Goal: Navigation & Orientation: Find specific page/section

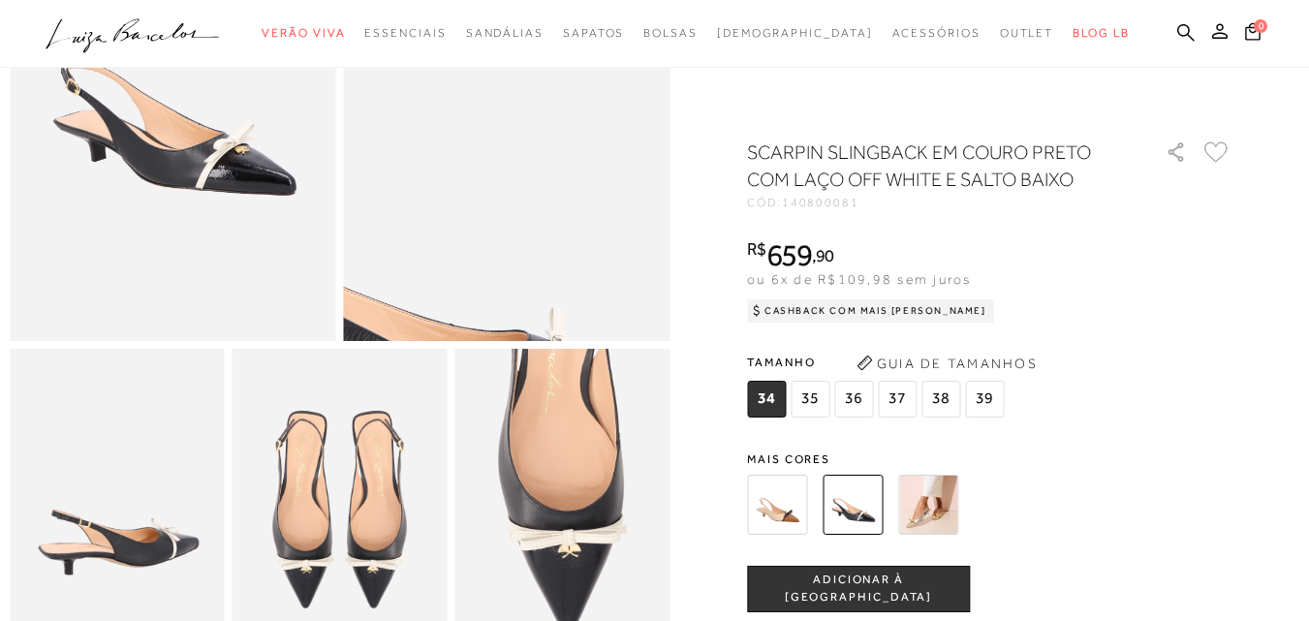
scroll to position [291, 0]
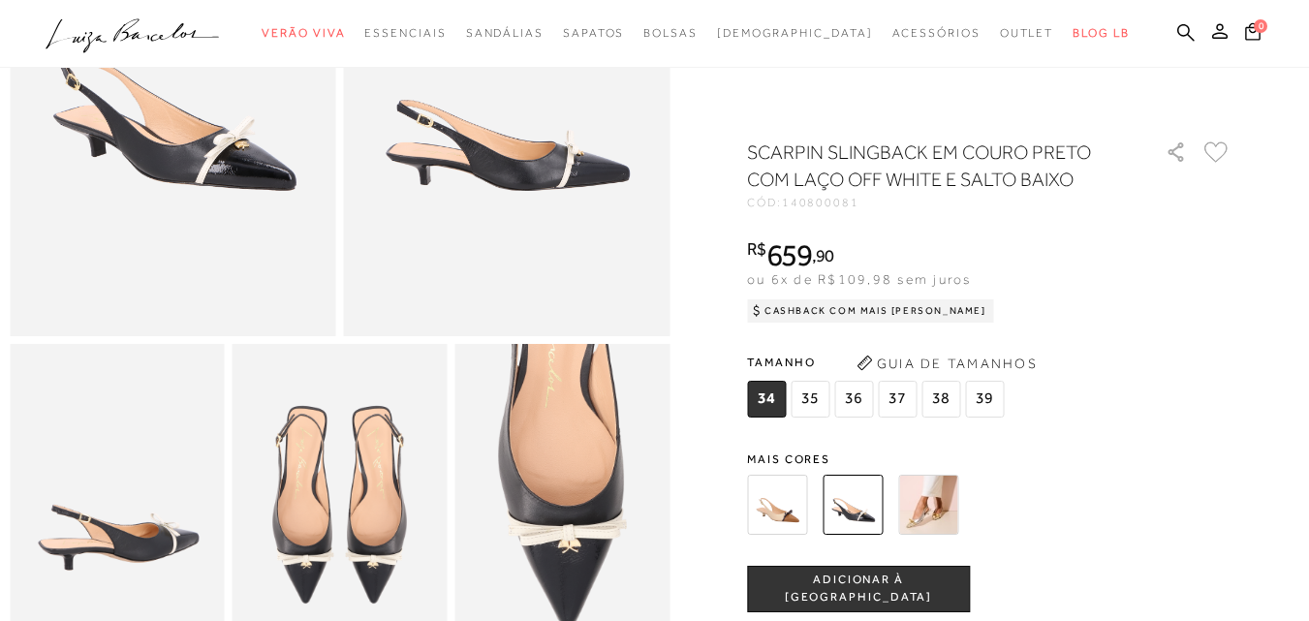
click at [933, 516] on img at bounding box center [928, 505] width 60 height 60
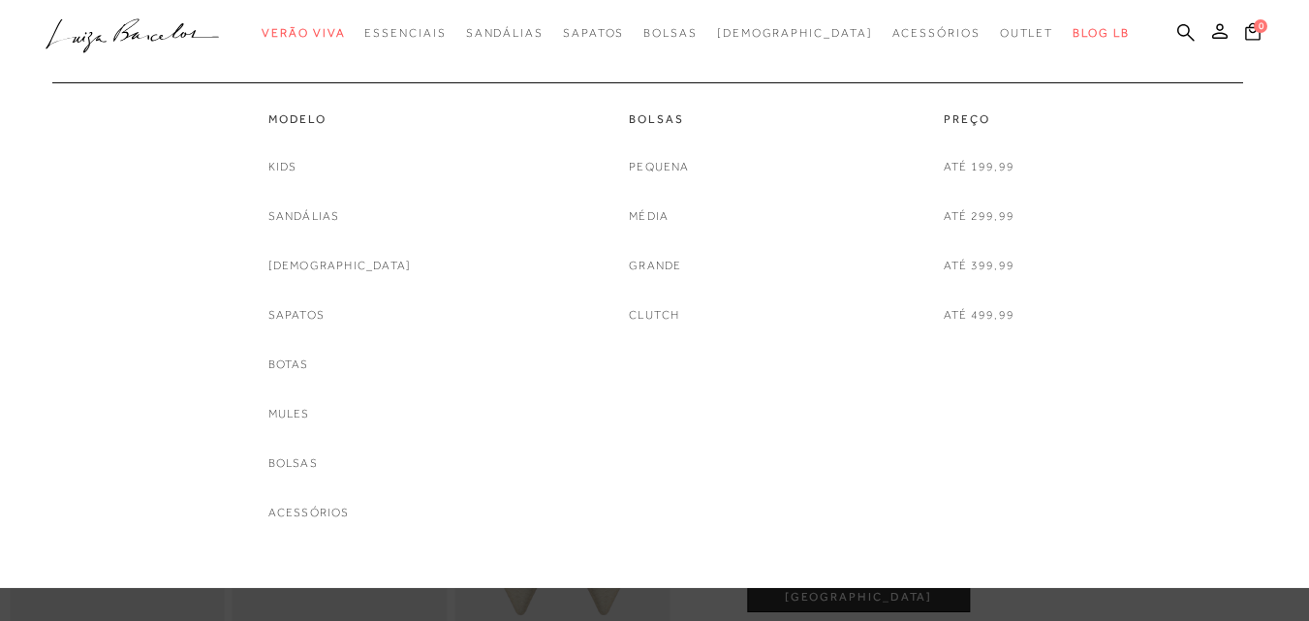
scroll to position [387, 0]
click at [329, 215] on link "Sandálias" at bounding box center [304, 216] width 72 height 20
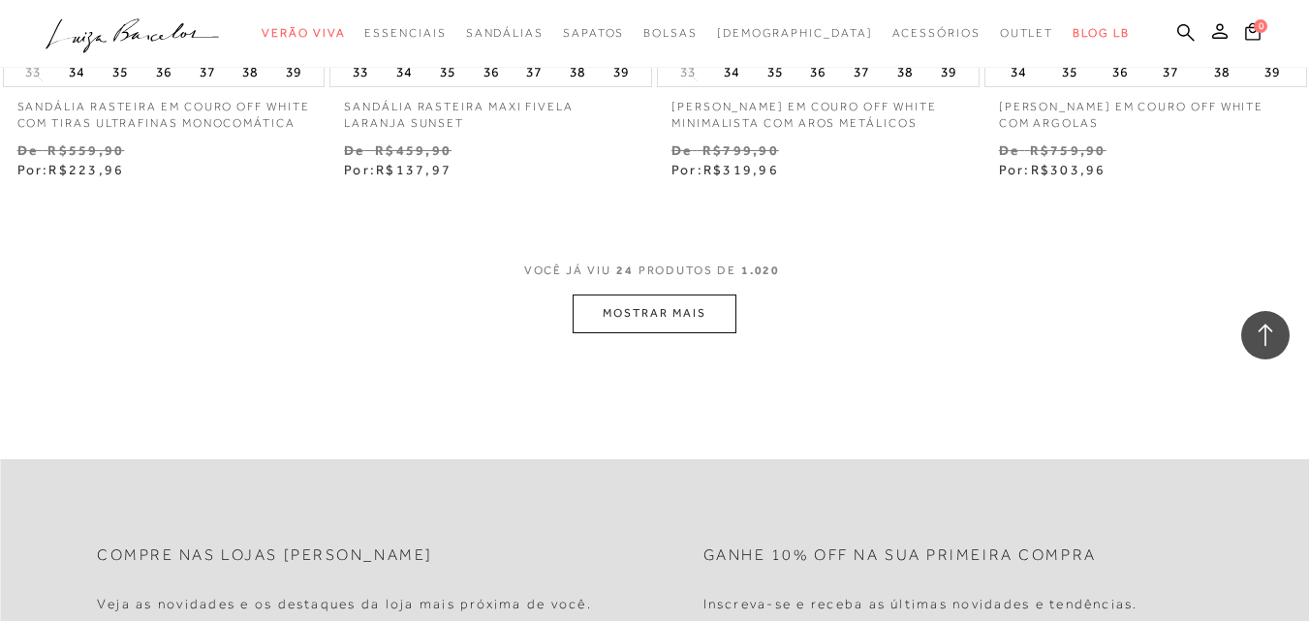
scroll to position [3777, 0]
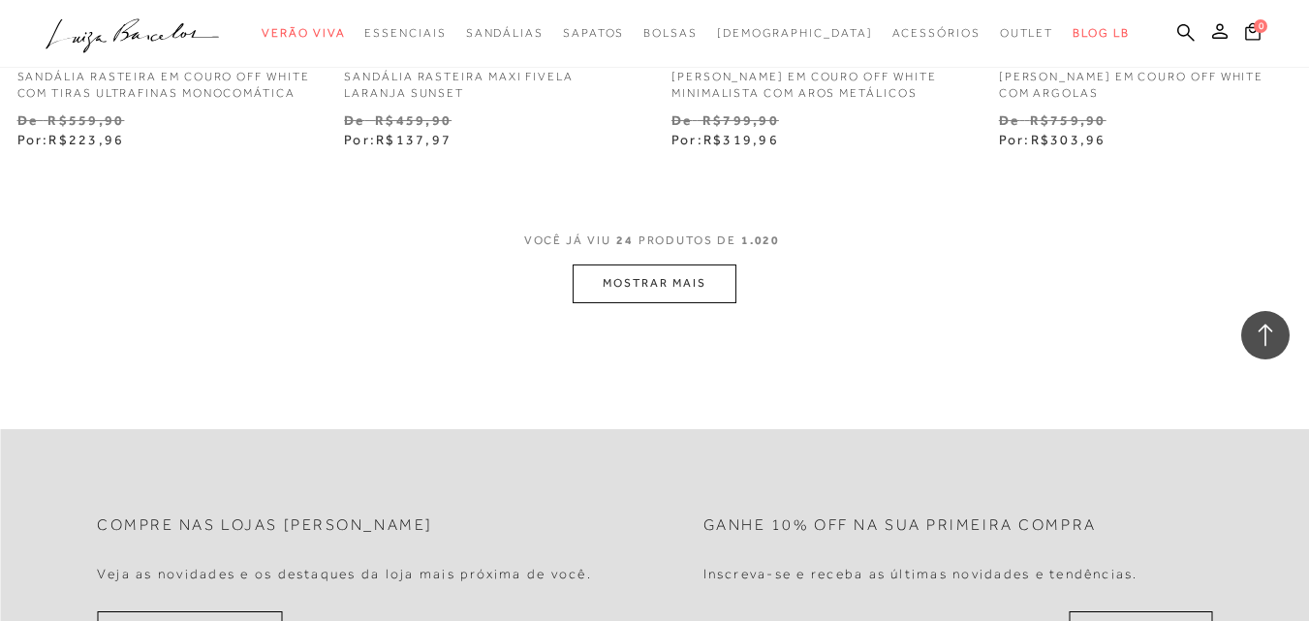
click at [676, 292] on button "MOSTRAR MAIS" at bounding box center [653, 283] width 163 height 38
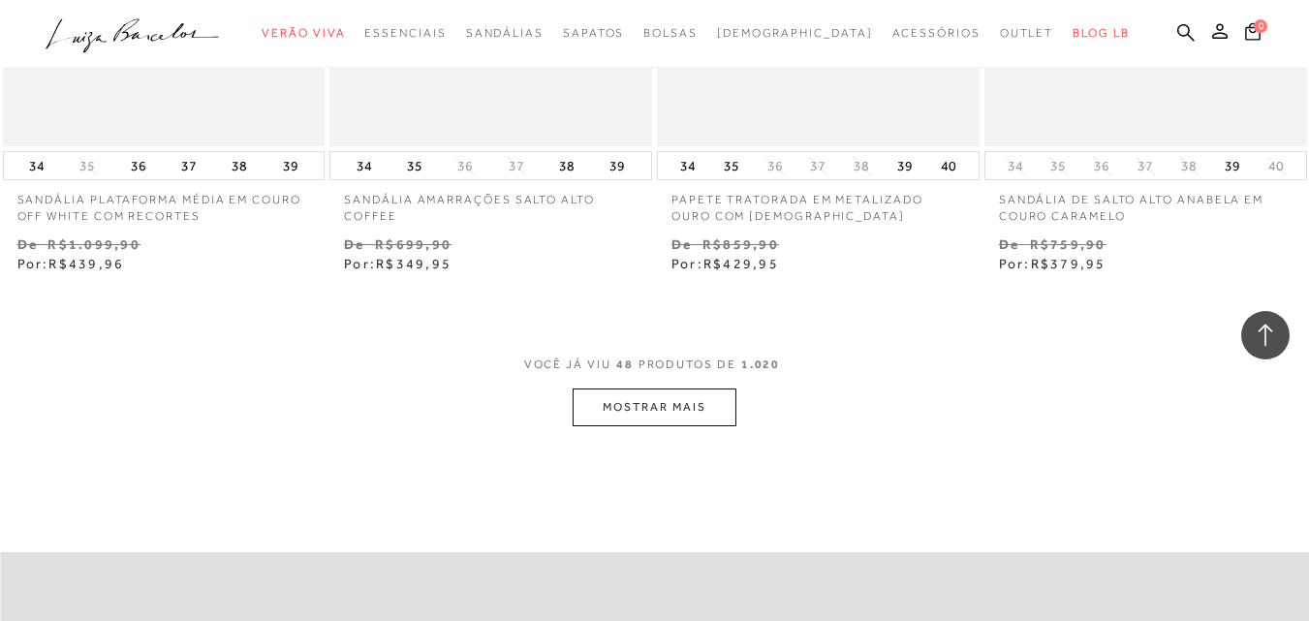
scroll to position [7458, 0]
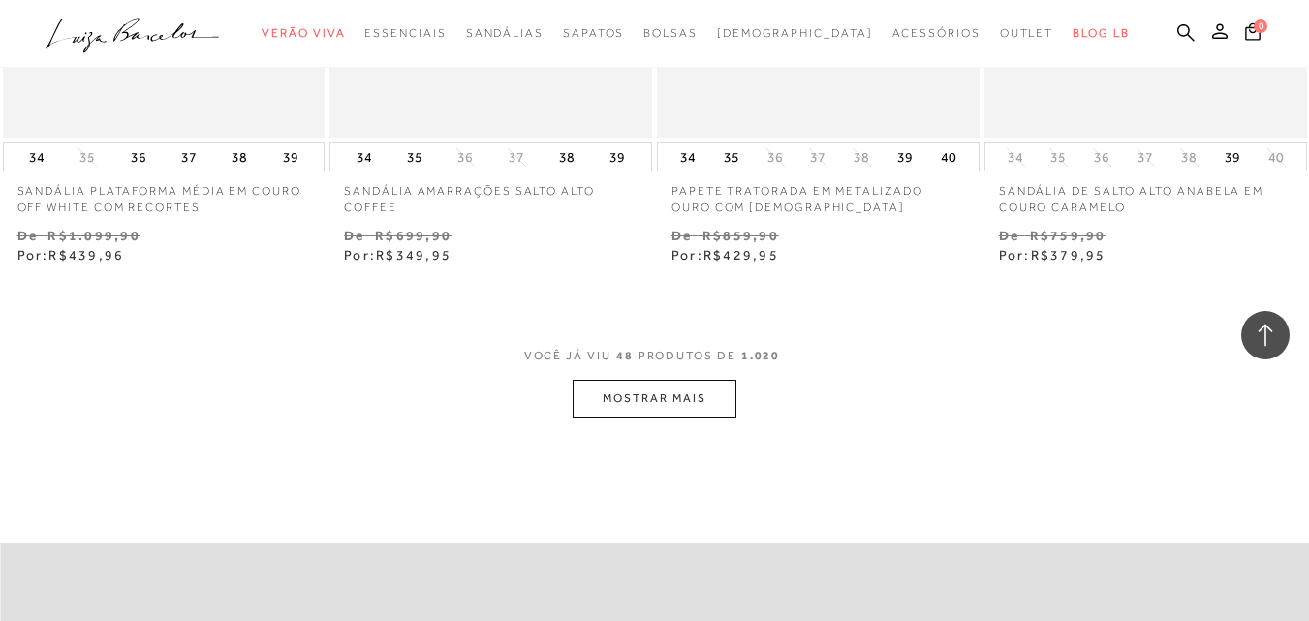
click at [639, 403] on button "MOSTRAR MAIS" at bounding box center [653, 399] width 163 height 38
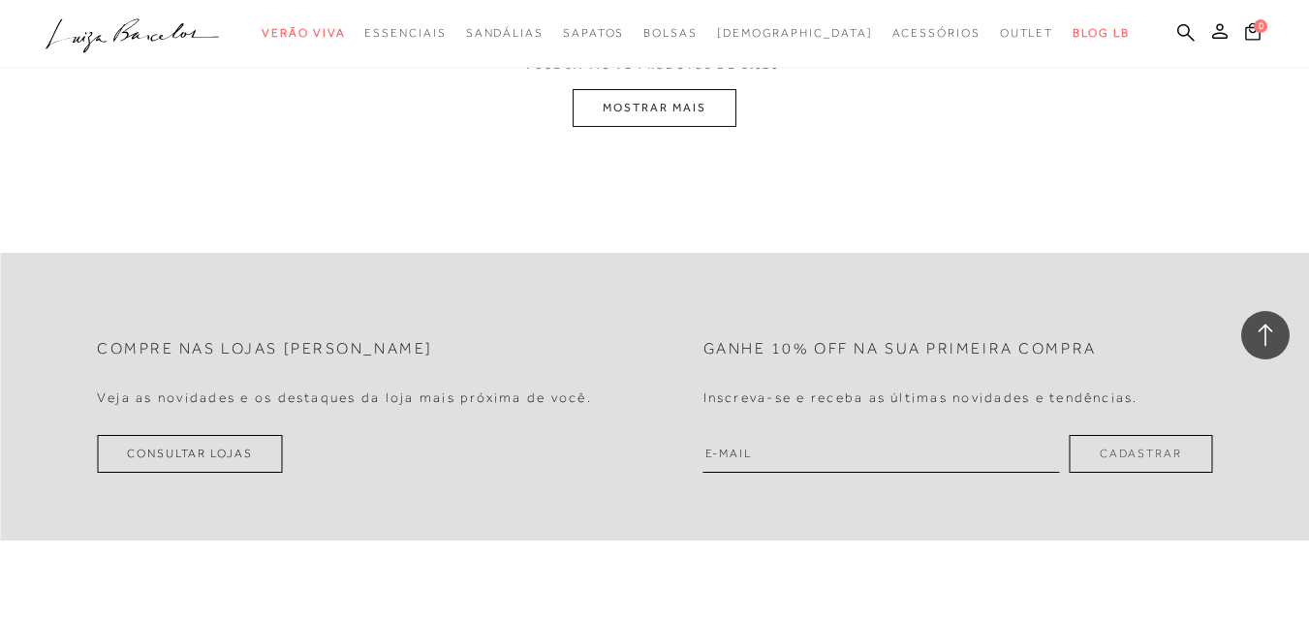
scroll to position [11719, 0]
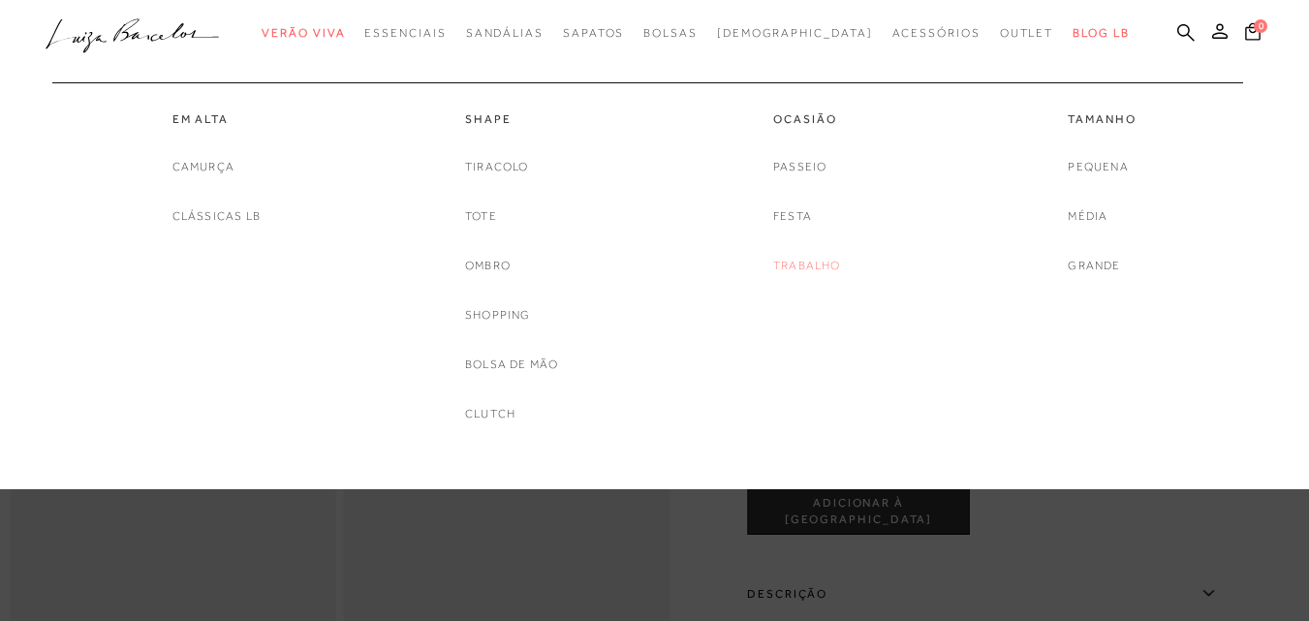
click at [810, 268] on link "Trabalho" at bounding box center [807, 266] width 68 height 20
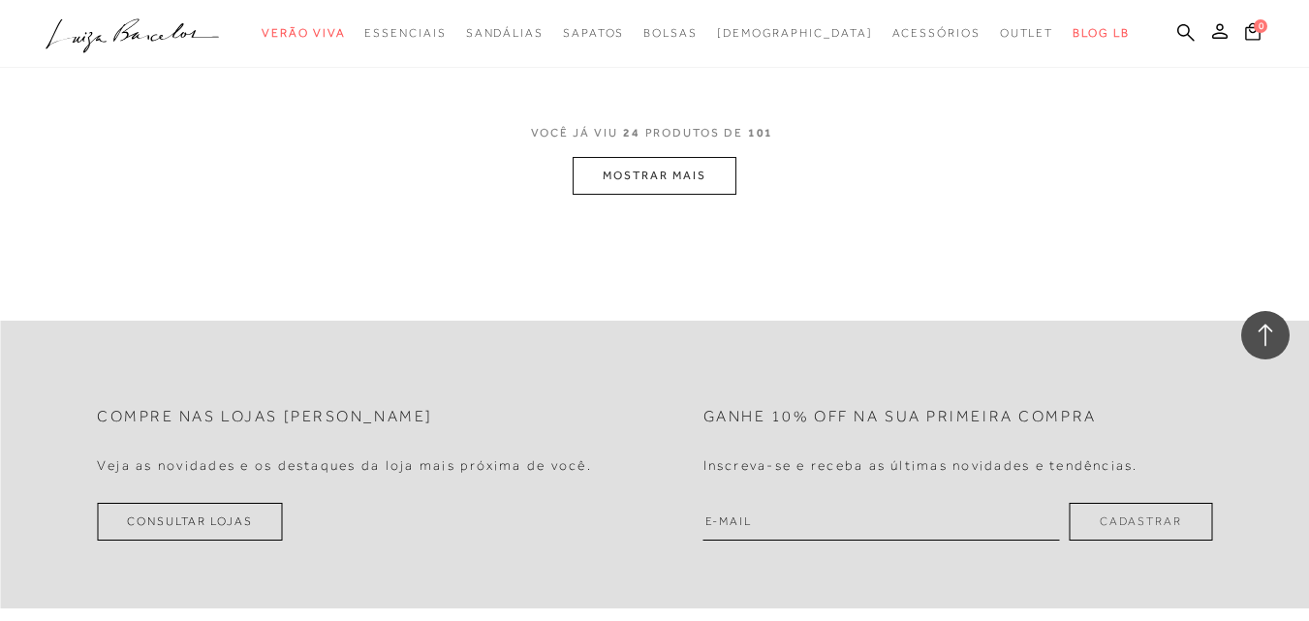
scroll to position [3874, 0]
